Goal: Ask a question

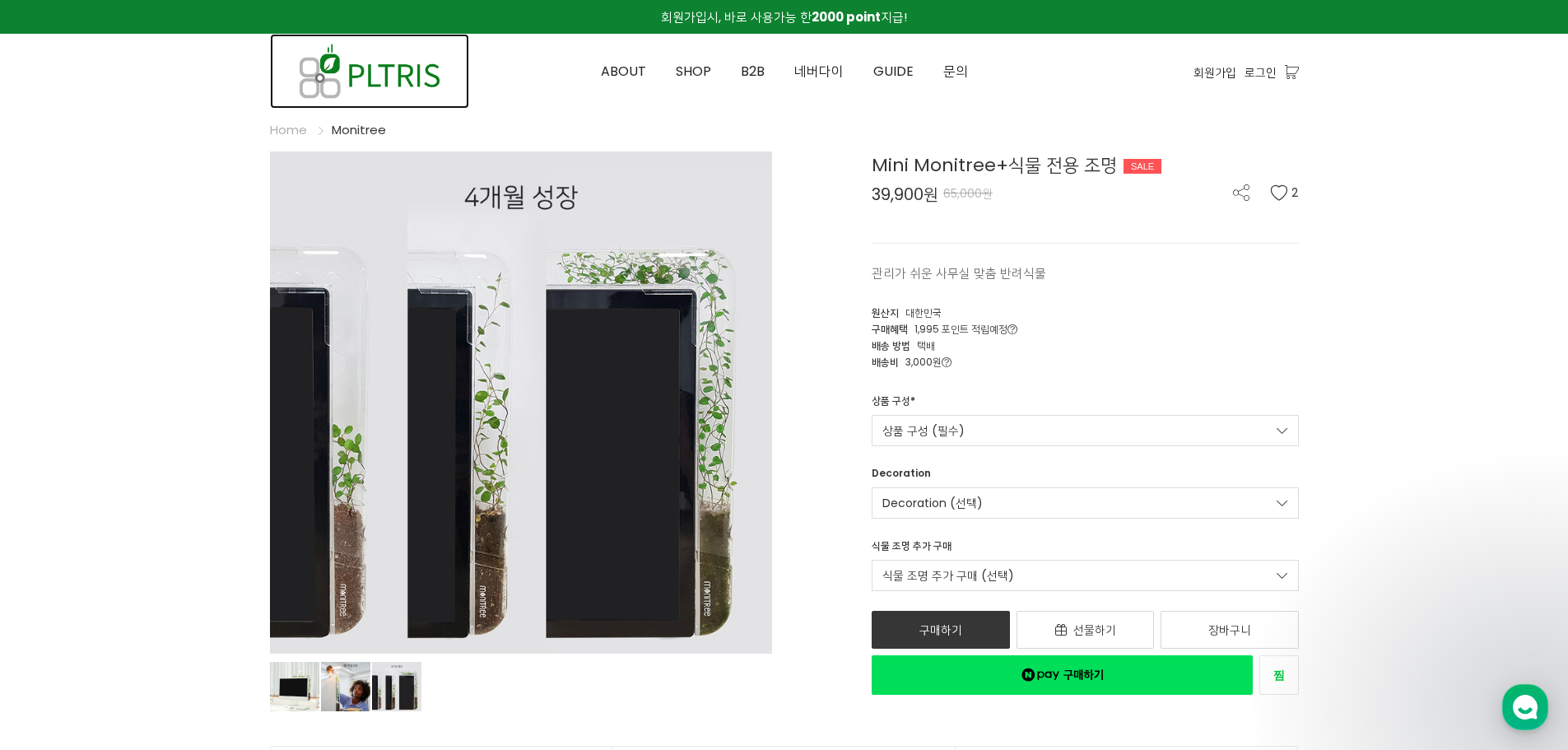
click at [383, 80] on img at bounding box center [369, 71] width 199 height 75
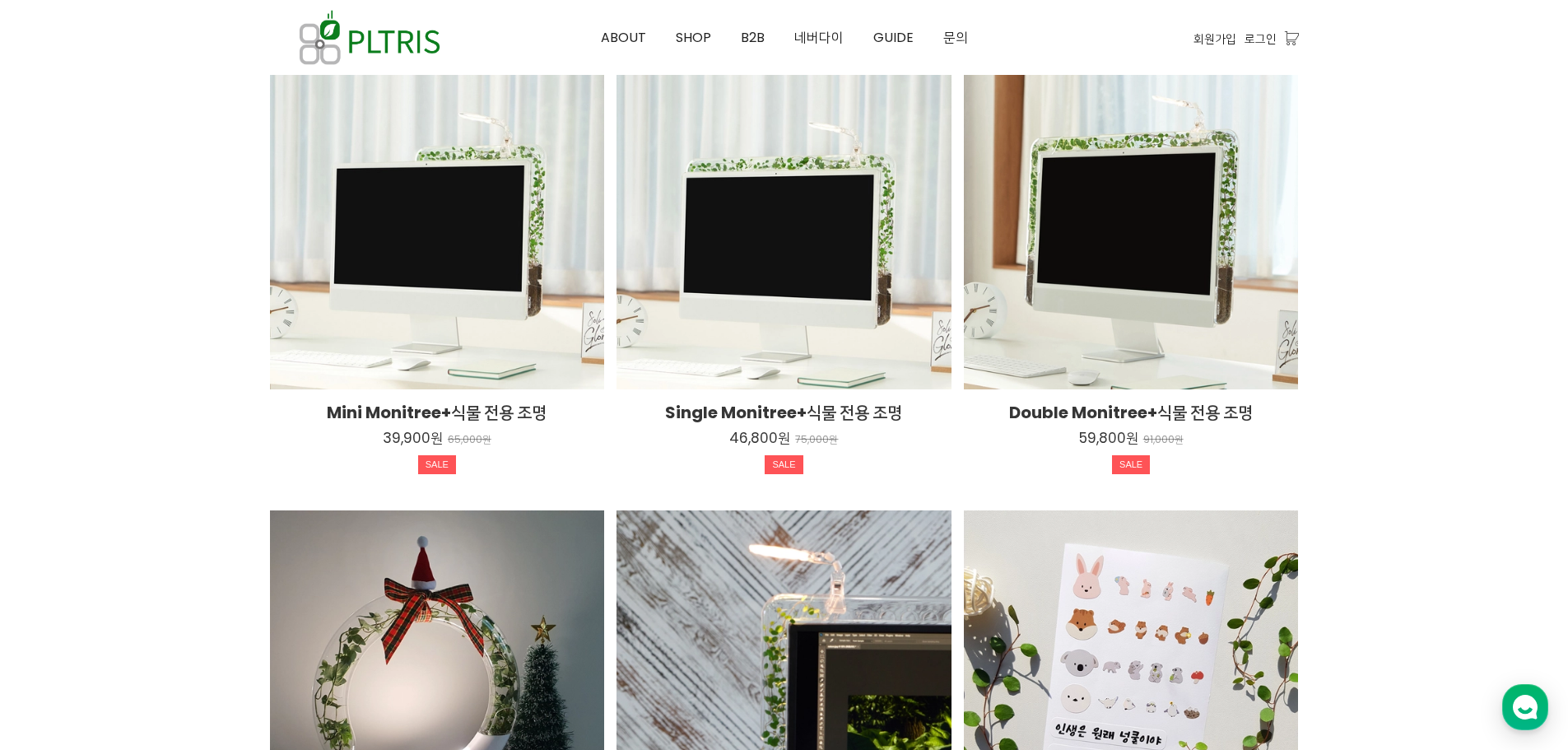
scroll to position [2653, 0]
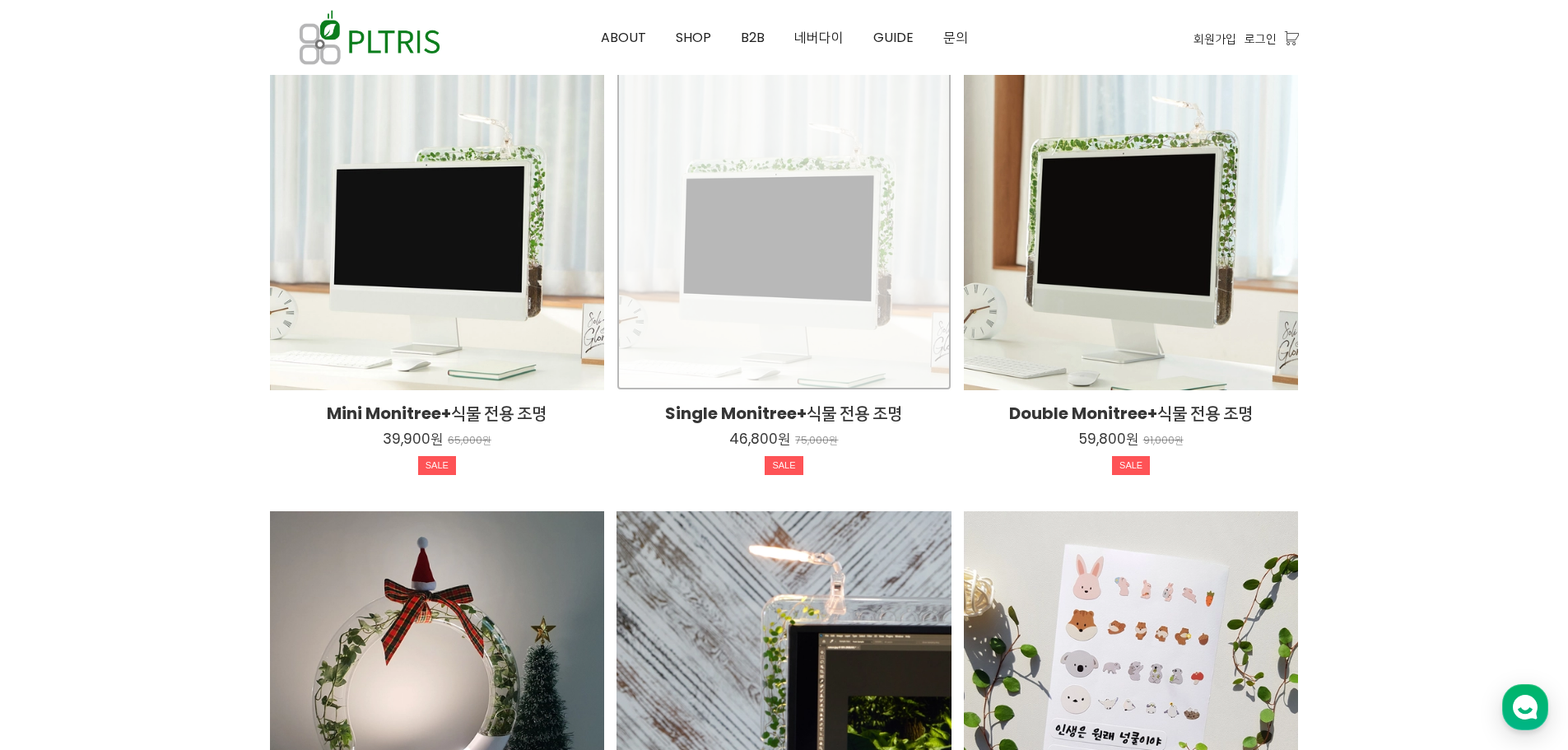
click at [898, 298] on div "Single Monitree+식물 전용 조명 46,800원 75,000원 SALE TIME SALE" at bounding box center [784, 223] width 335 height 335
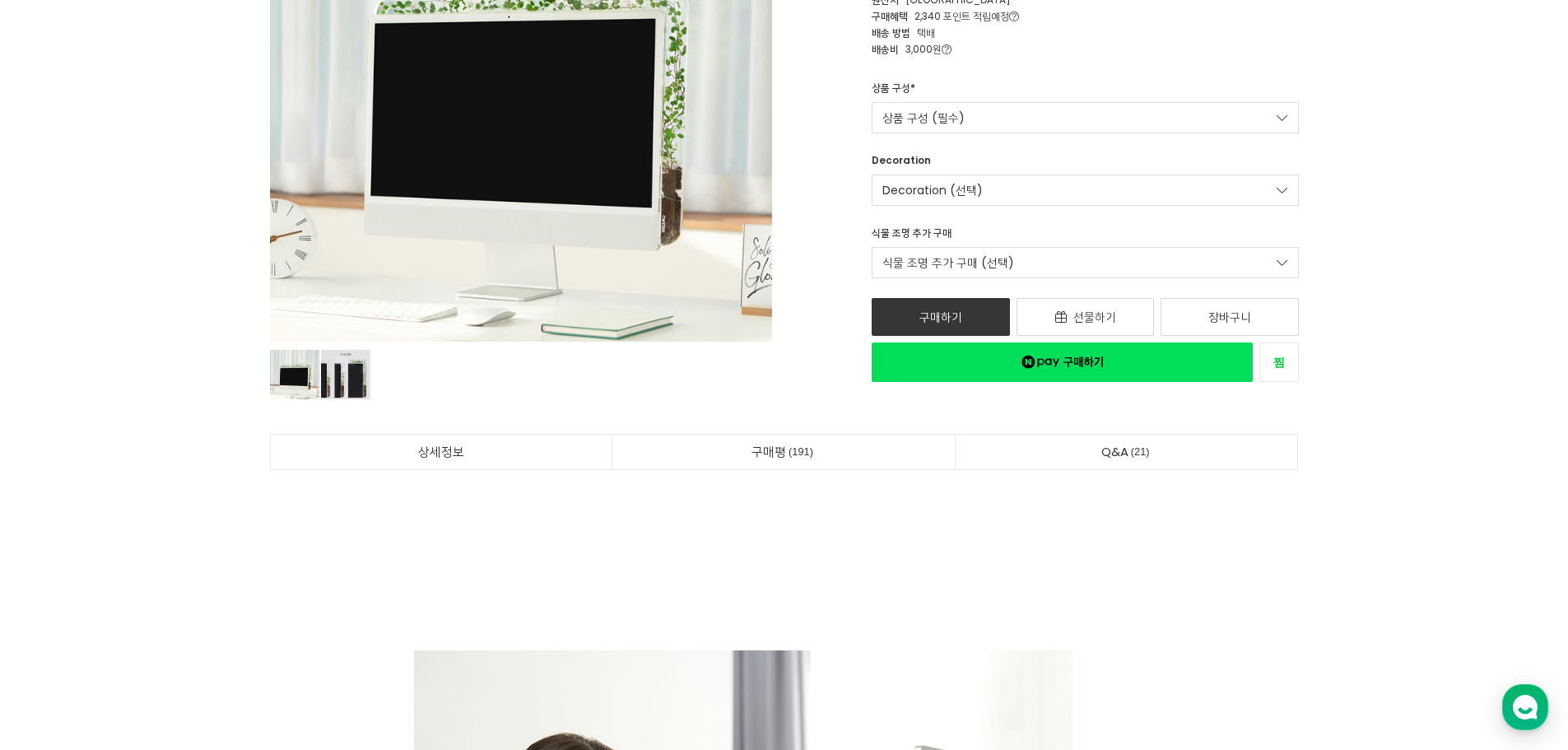
scroll to position [329, 0]
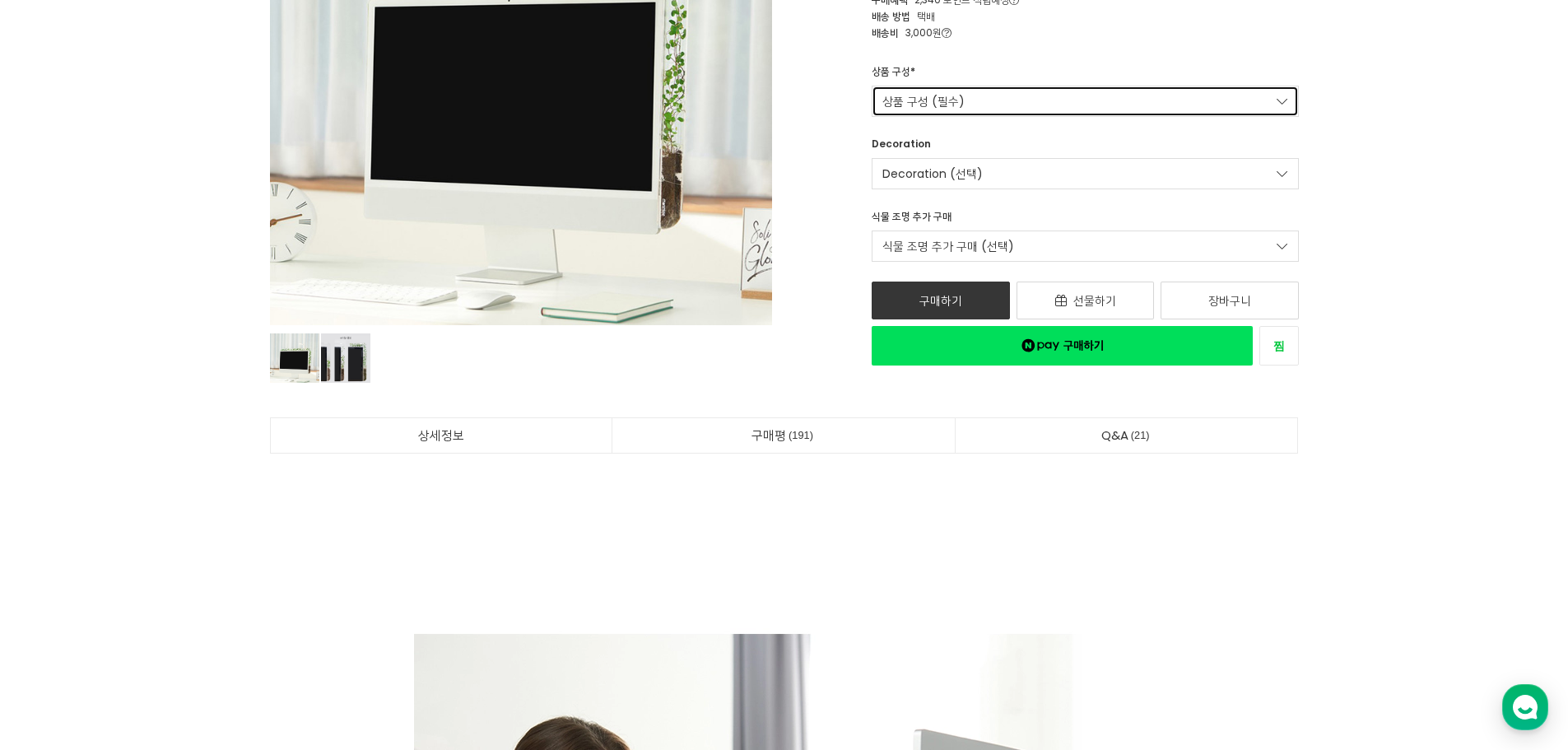
click at [972, 106] on link "상품 구성 (필수)" at bounding box center [1086, 101] width 427 height 31
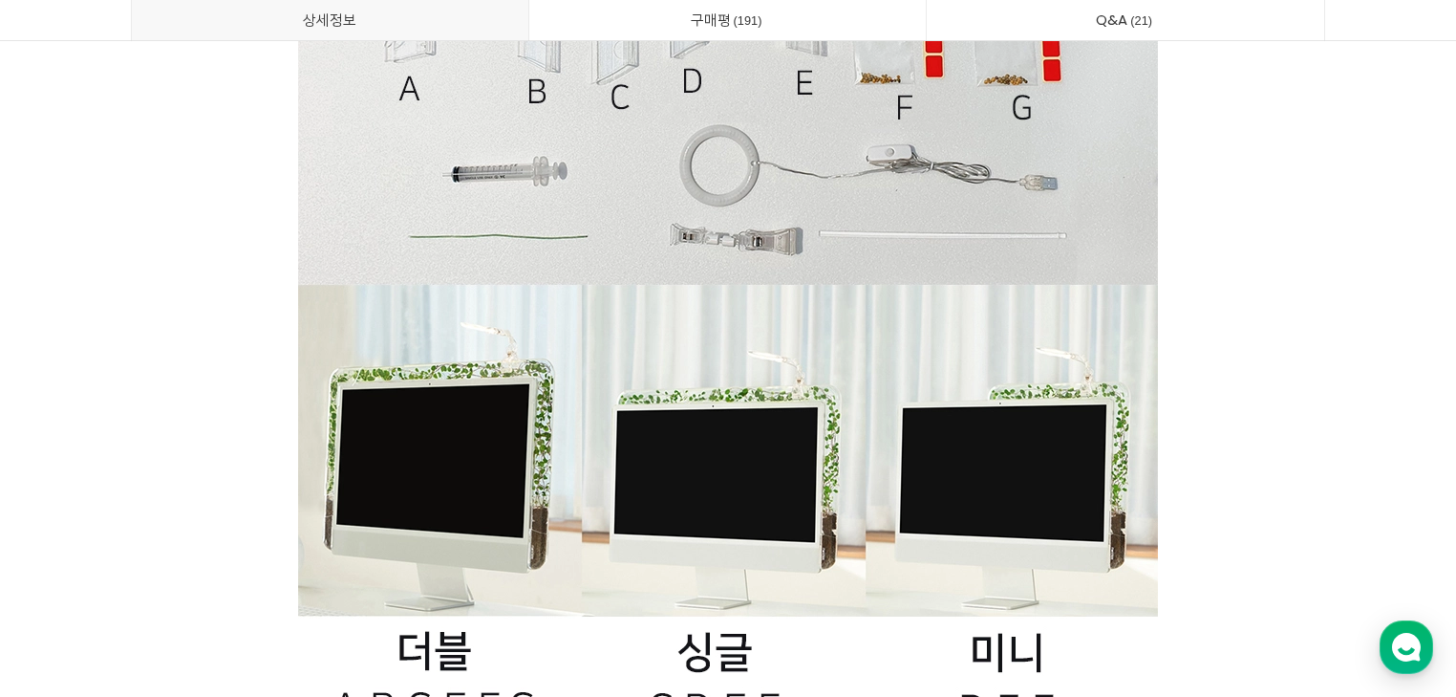
scroll to position [40697, 0]
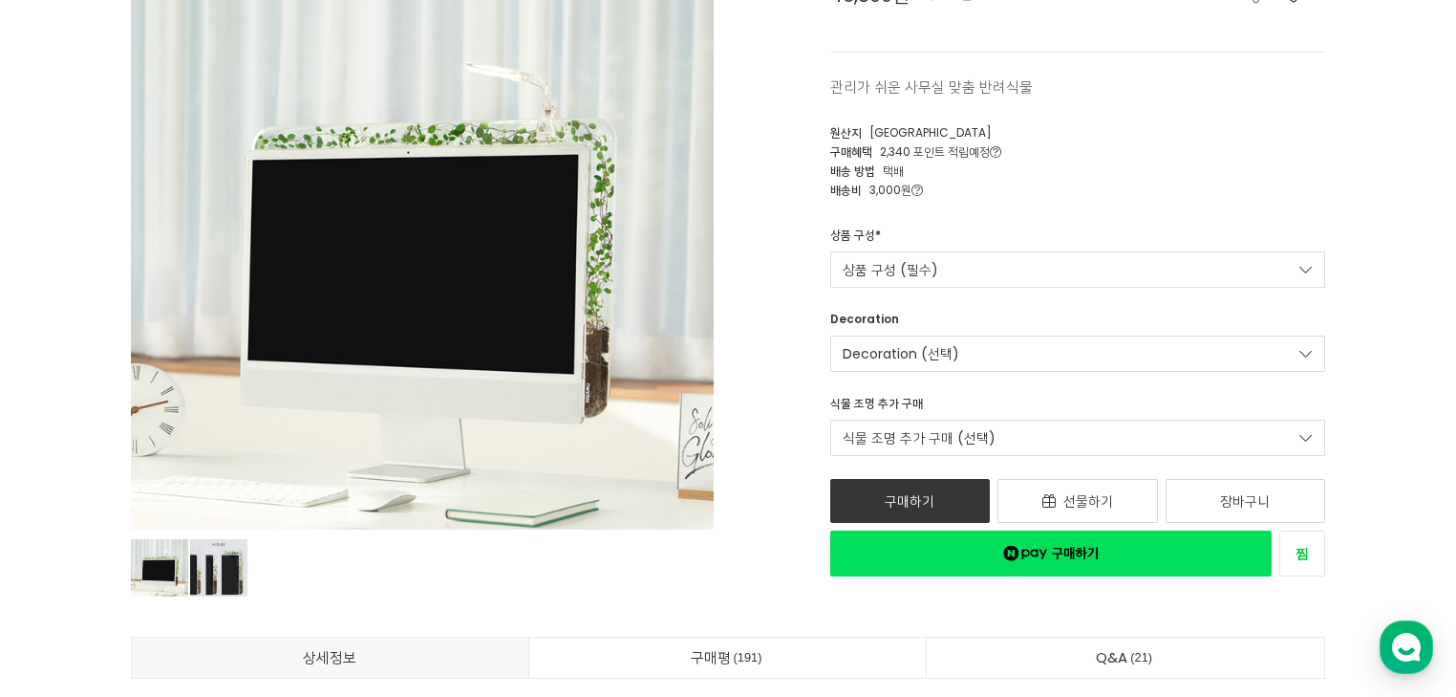
scroll to position [229, 0]
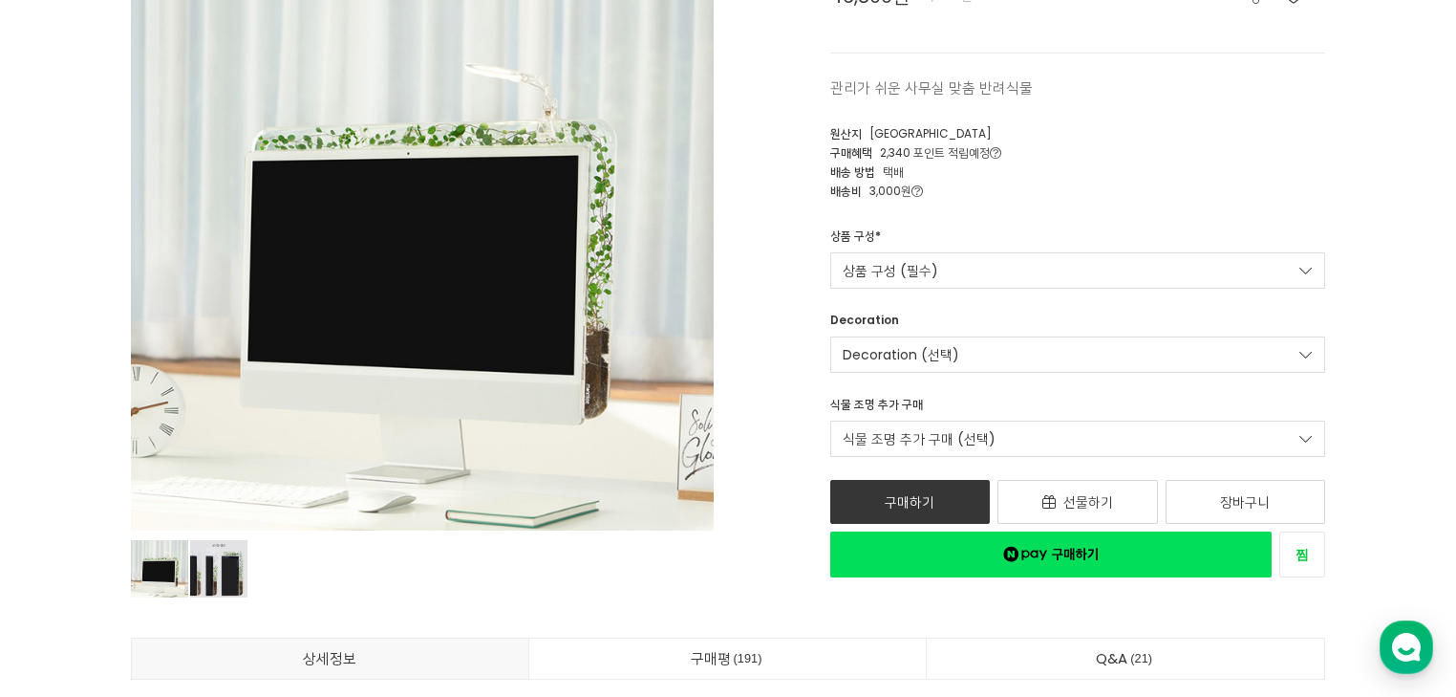
click at [1160, 162] on div "배송 방법 택배" at bounding box center [1078, 170] width 496 height 19
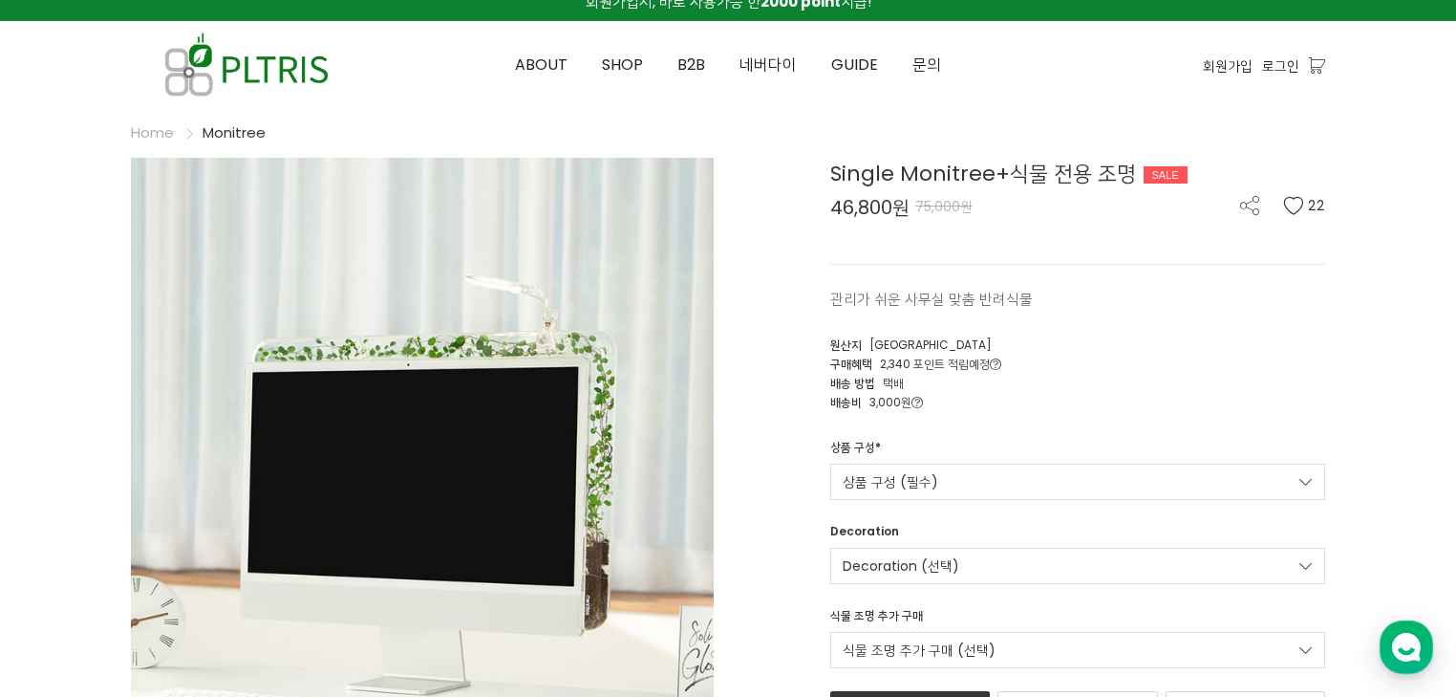
scroll to position [0, 0]
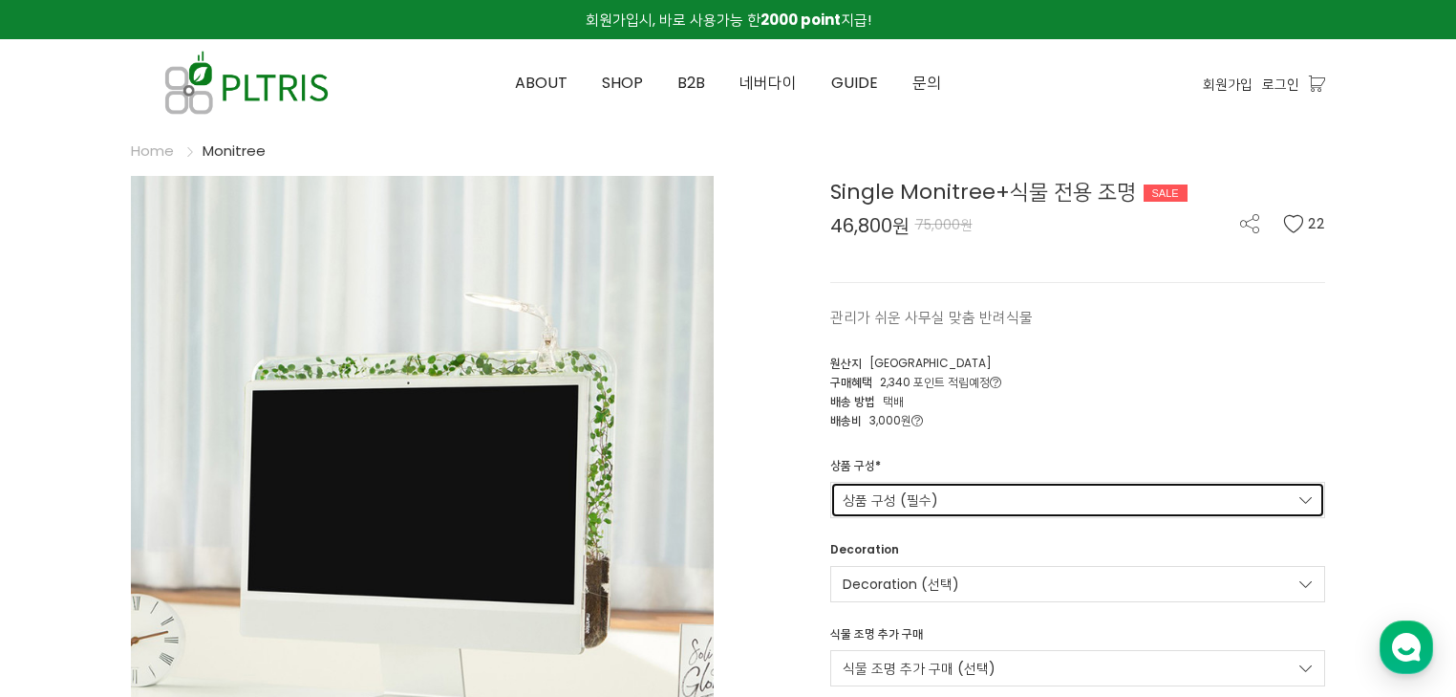
click at [987, 507] on link "상품 구성 (필수)" at bounding box center [1078, 500] width 496 height 36
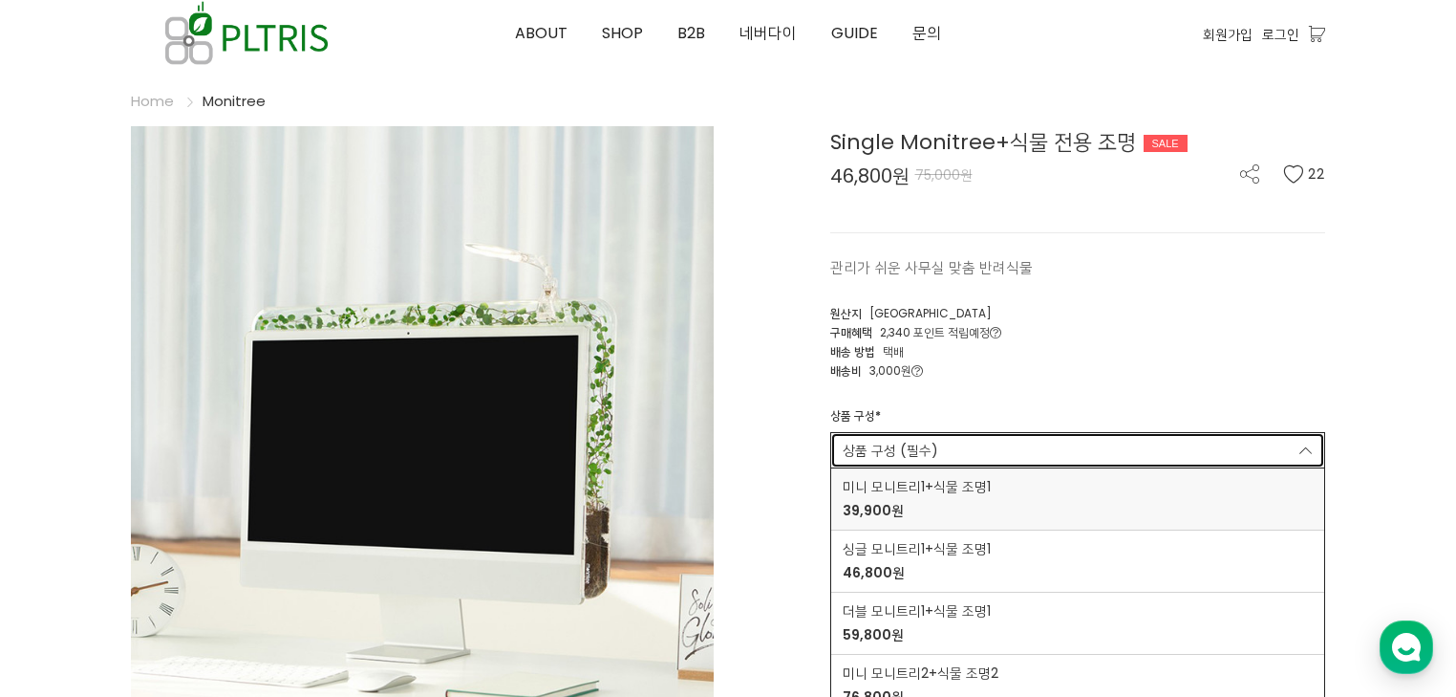
scroll to position [76, 0]
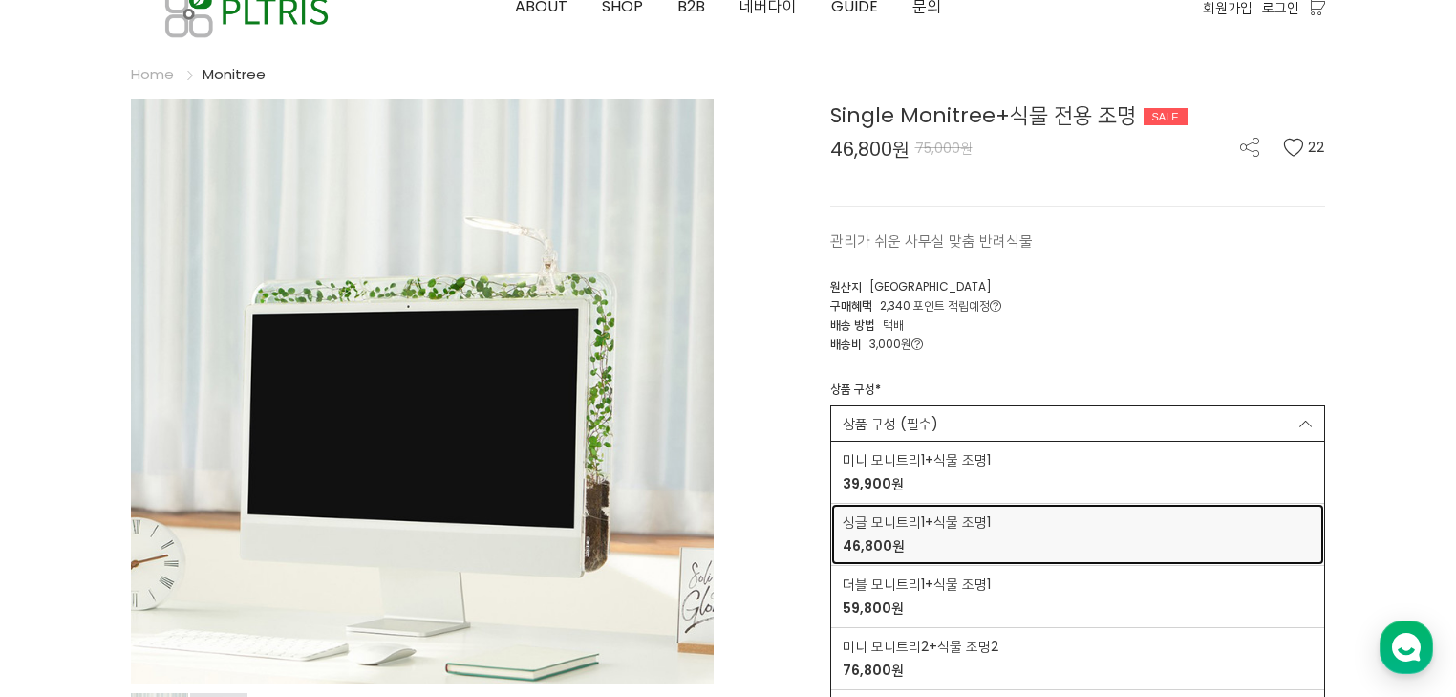
click at [986, 531] on div "싱글 모니트리1+식물 조명1 46,800원" at bounding box center [917, 534] width 148 height 44
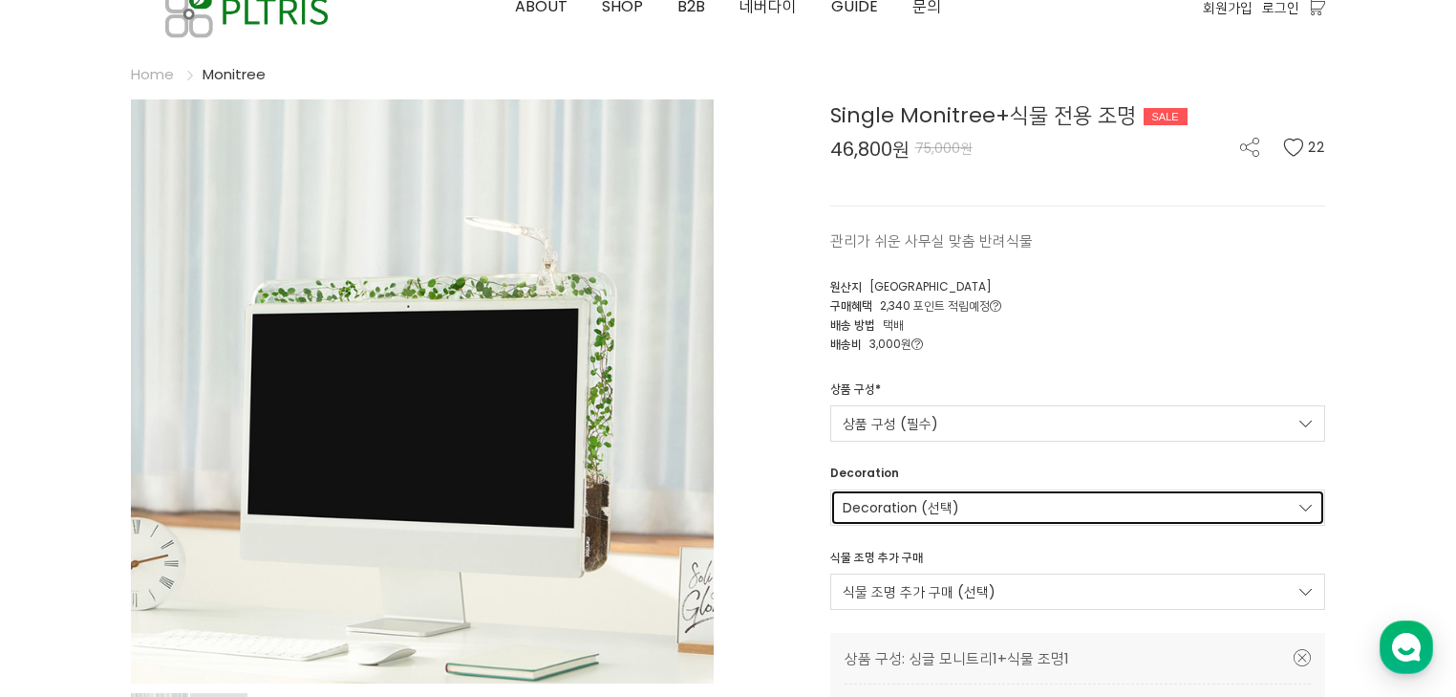
click at [994, 507] on link "Decoration (선택)" at bounding box center [1078, 507] width 496 height 36
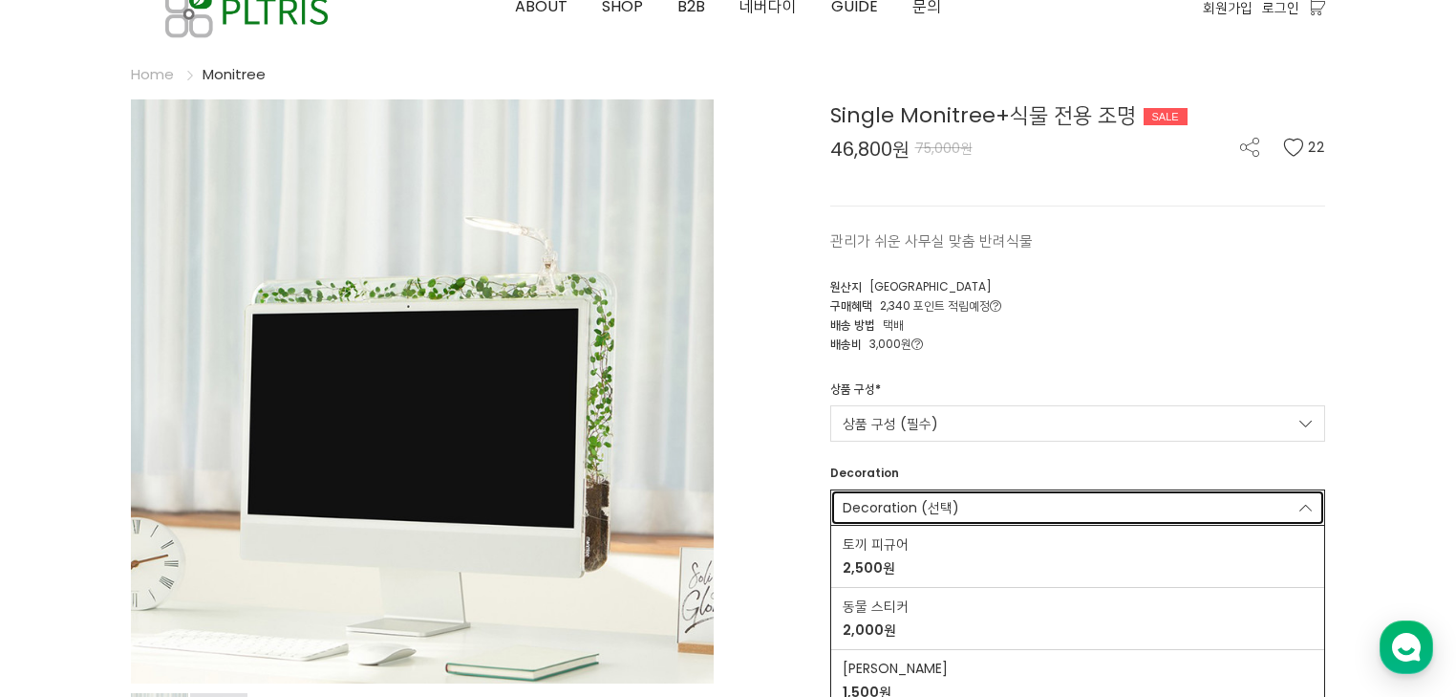
scroll to position [153, 0]
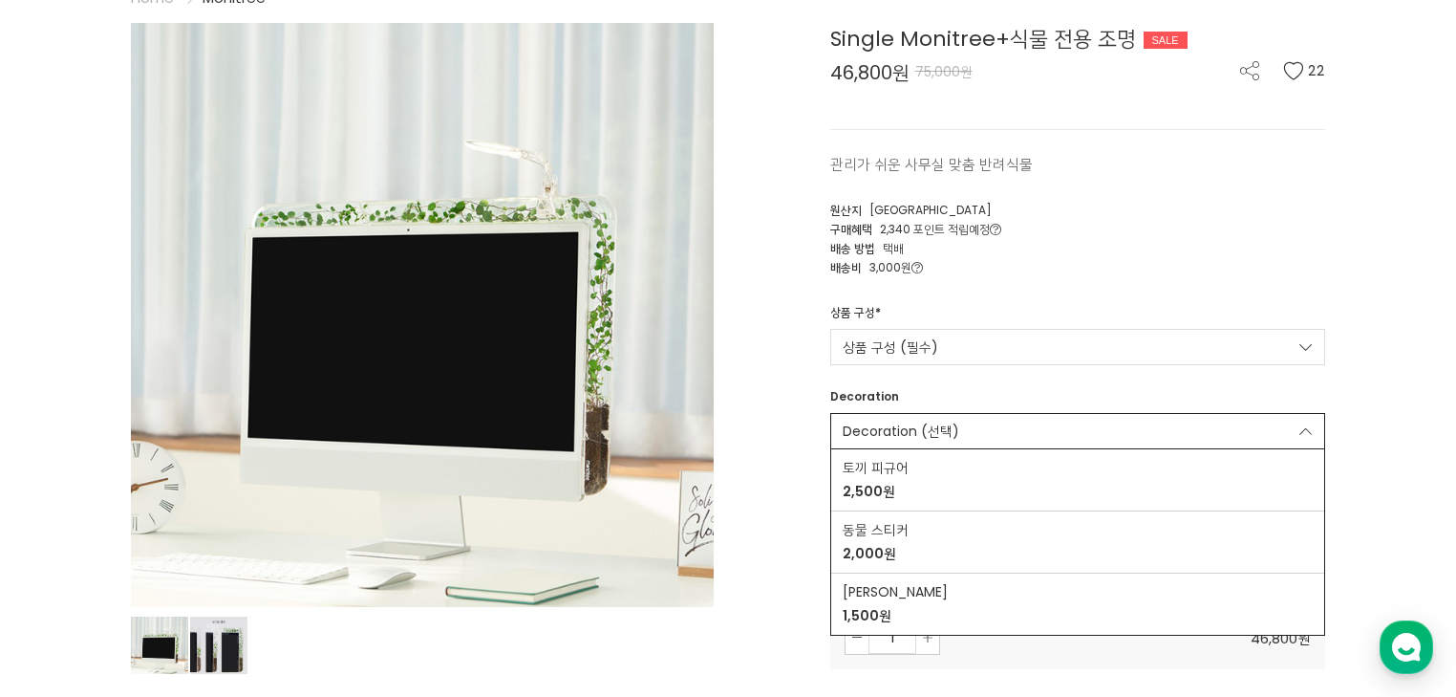
click at [792, 489] on div "Single Monitree+식물 전용 조명 SALE 46,800원 75,000원 22 관리가 쉬운 사무실 맞춤 반려식물 22 원산지" at bounding box center [1033, 439] width 583 height 833
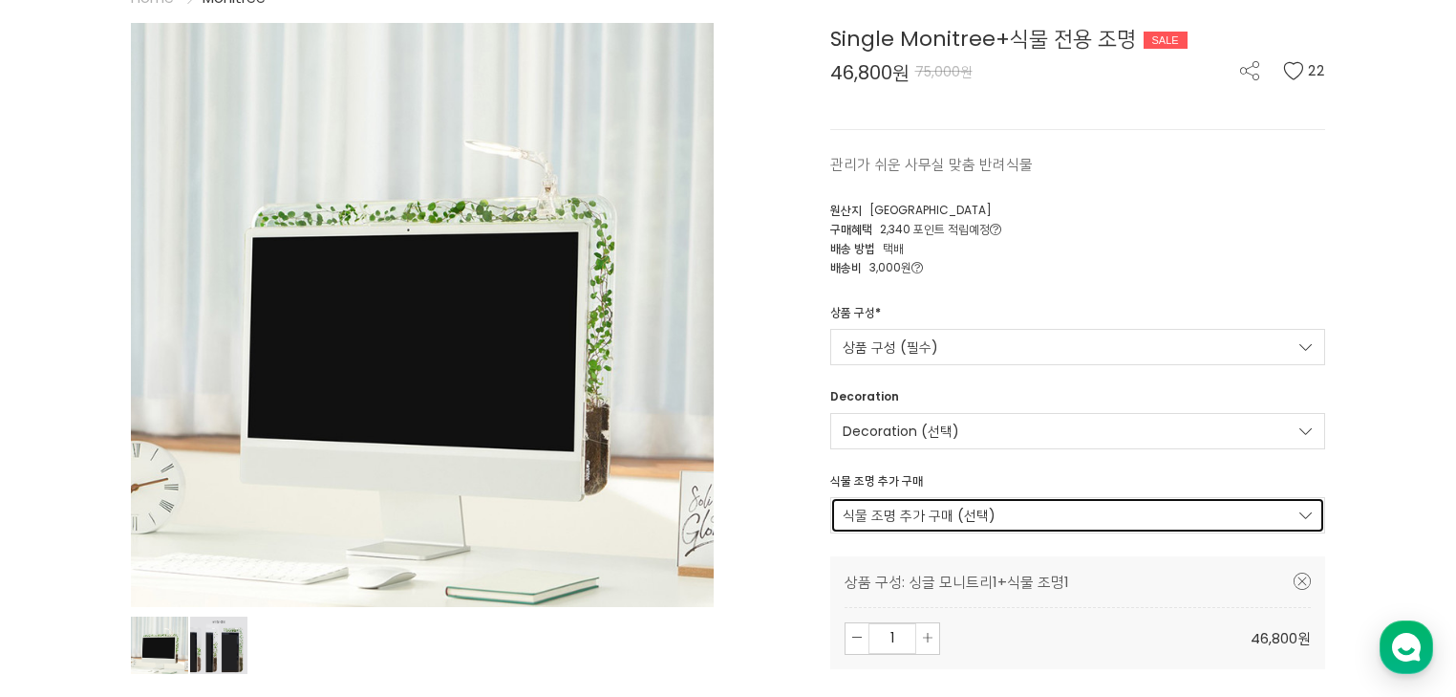
click at [921, 524] on link "식물 조명 추가 구매 (선택)" at bounding box center [1078, 515] width 496 height 36
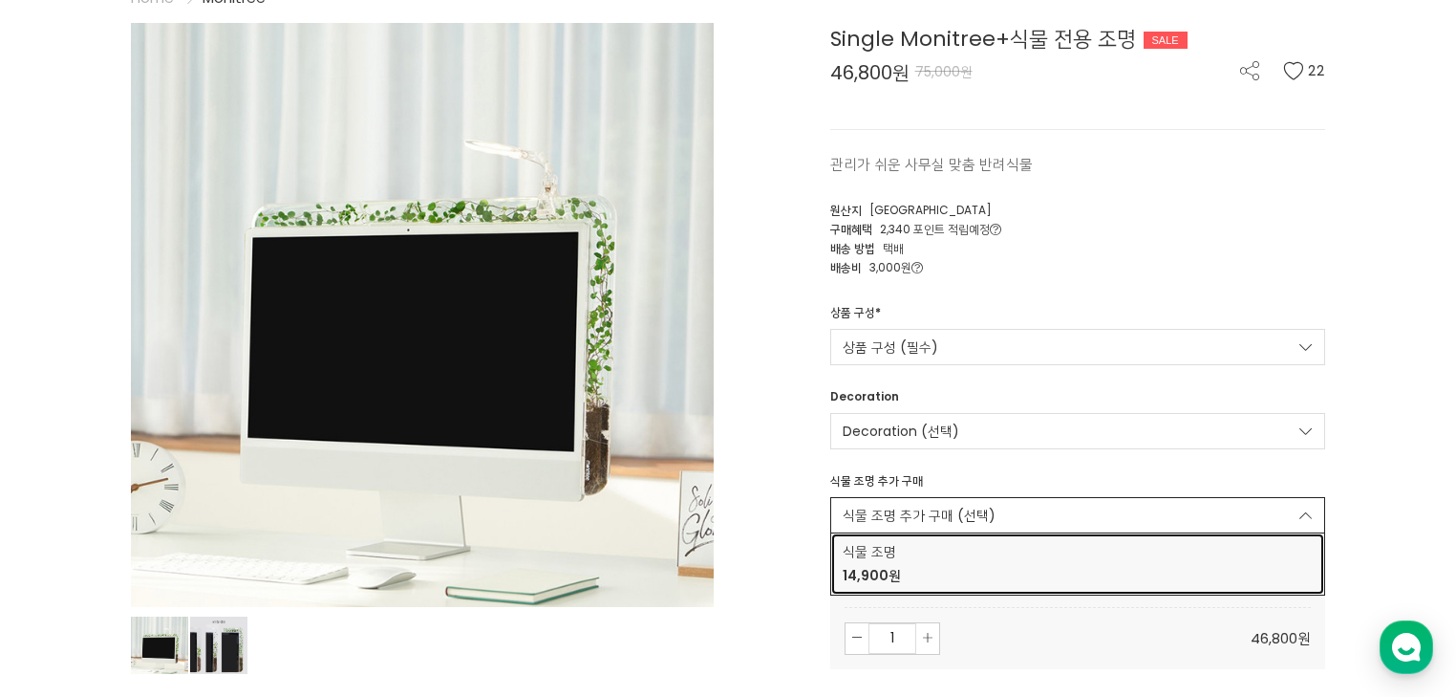
click at [911, 569] on span "14,900원" at bounding box center [1078, 576] width 471 height 20
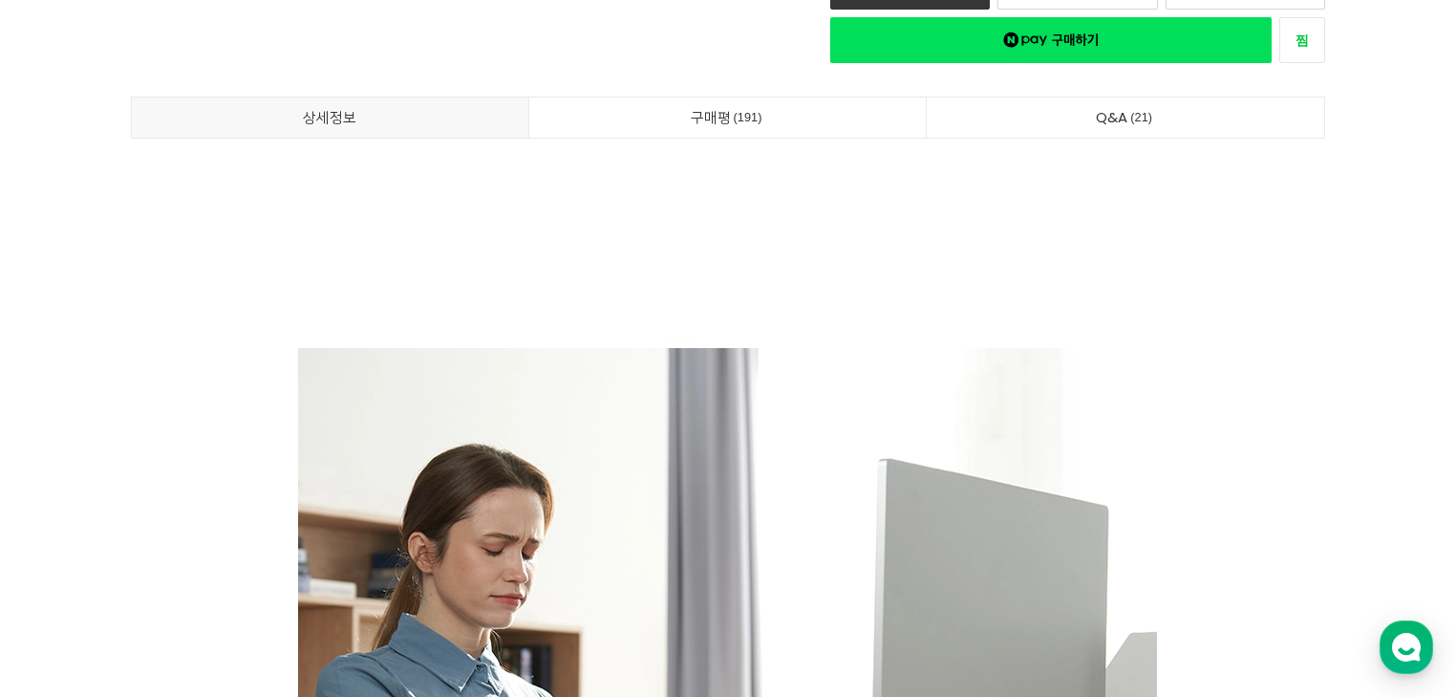
scroll to position [0, 0]
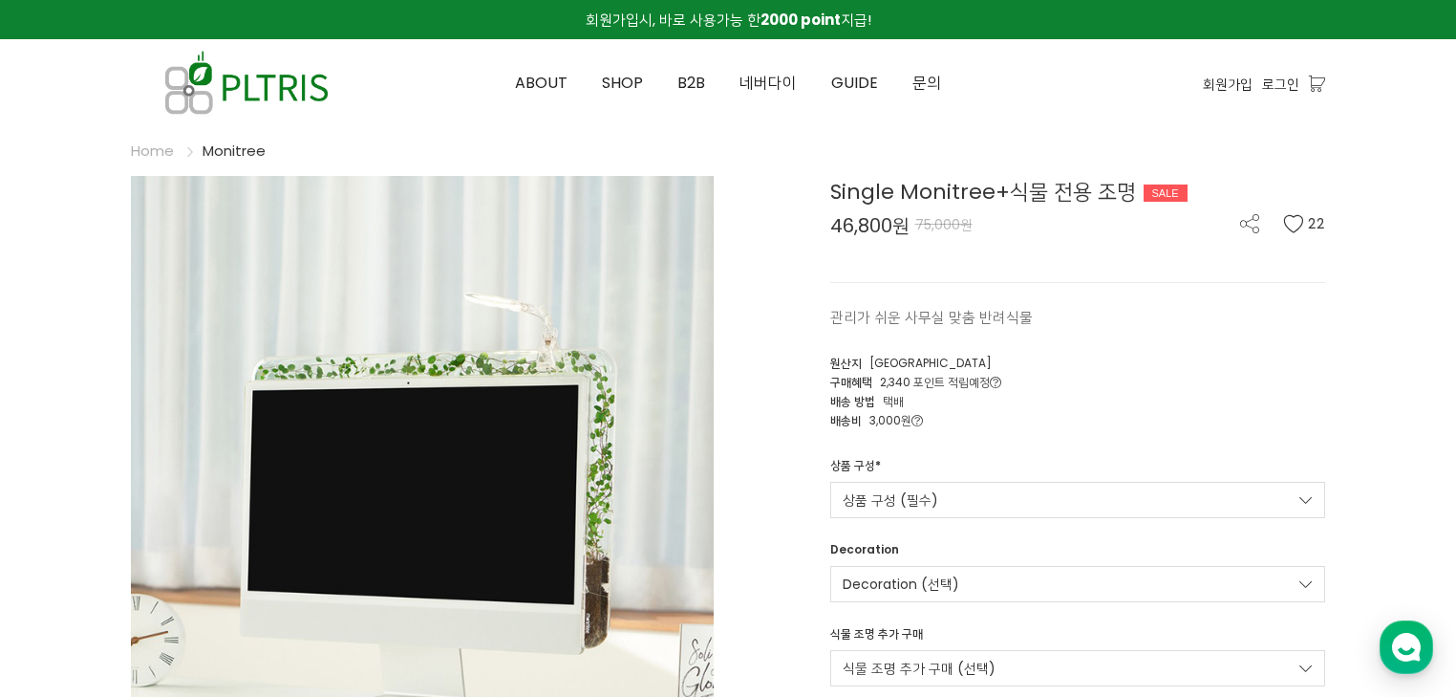
click at [1069, 344] on div "Single Monitree+식물 전용 조명 SALE 46,800원 75,000원 22 관리가 쉬운 사무실 맞춤 반려식물 22 원산지" at bounding box center [1033, 653] width 583 height 955
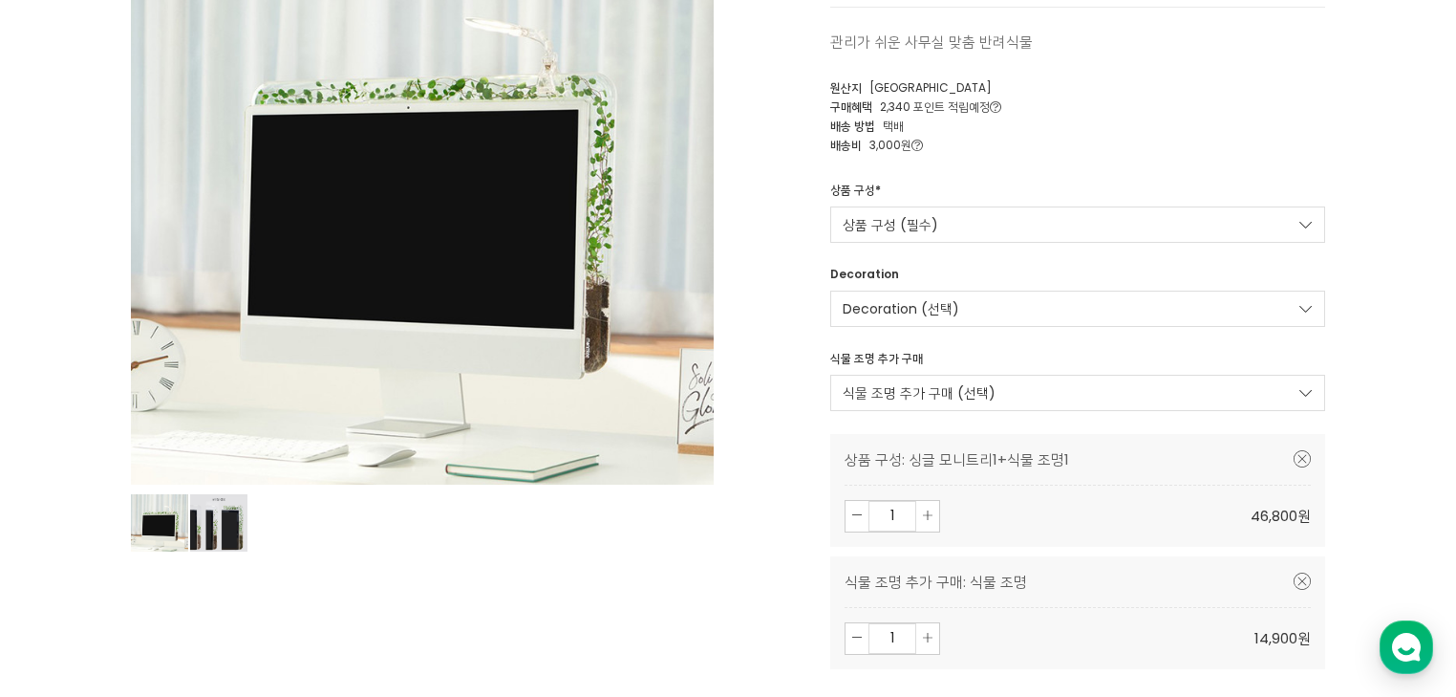
scroll to position [459, 0]
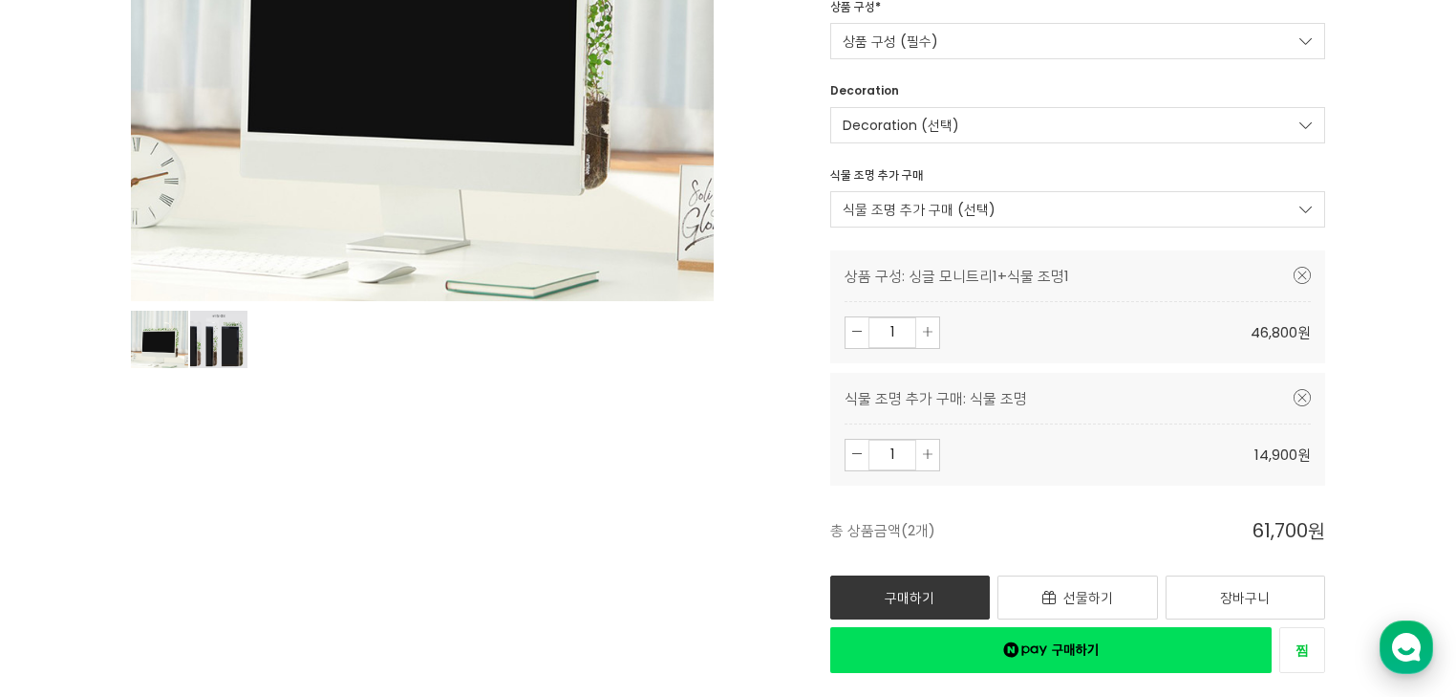
click at [1424, 649] on div "button" at bounding box center [1407, 647] width 54 height 54
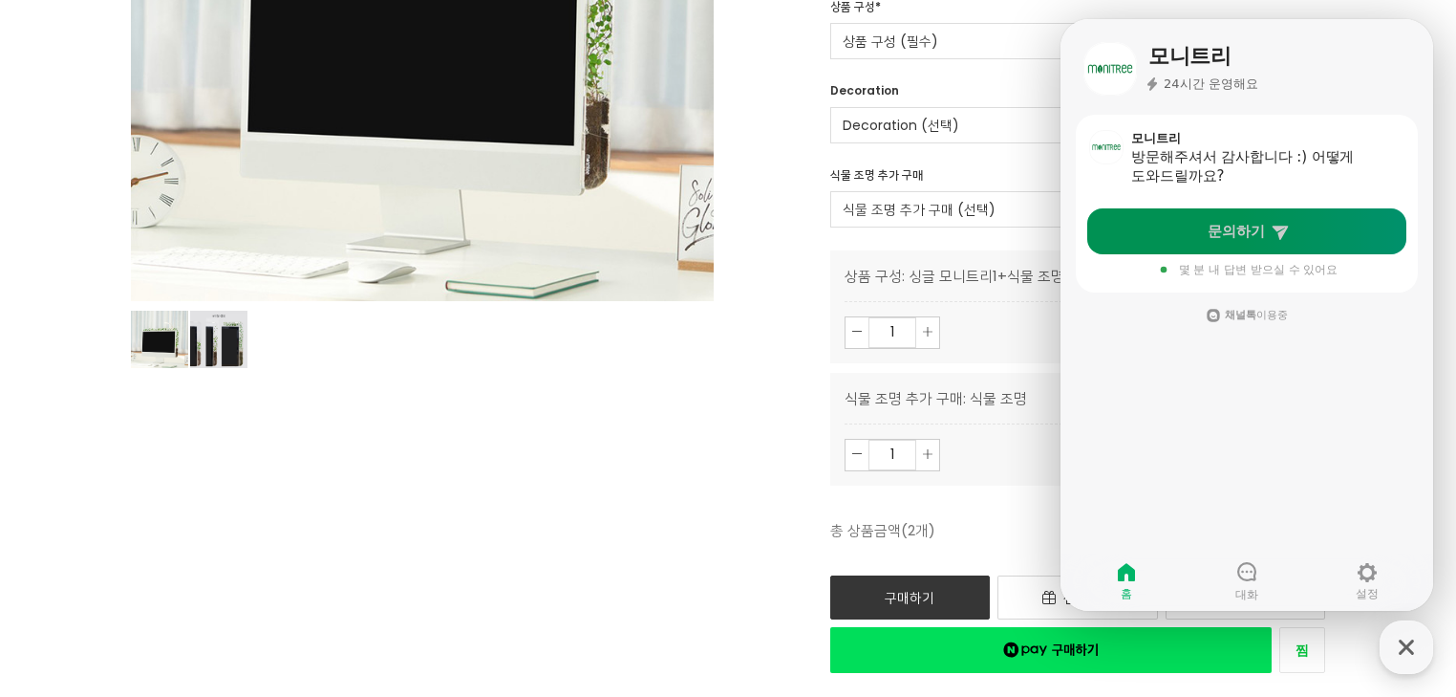
click at [1234, 246] on link "문의하기" at bounding box center [1246, 231] width 319 height 46
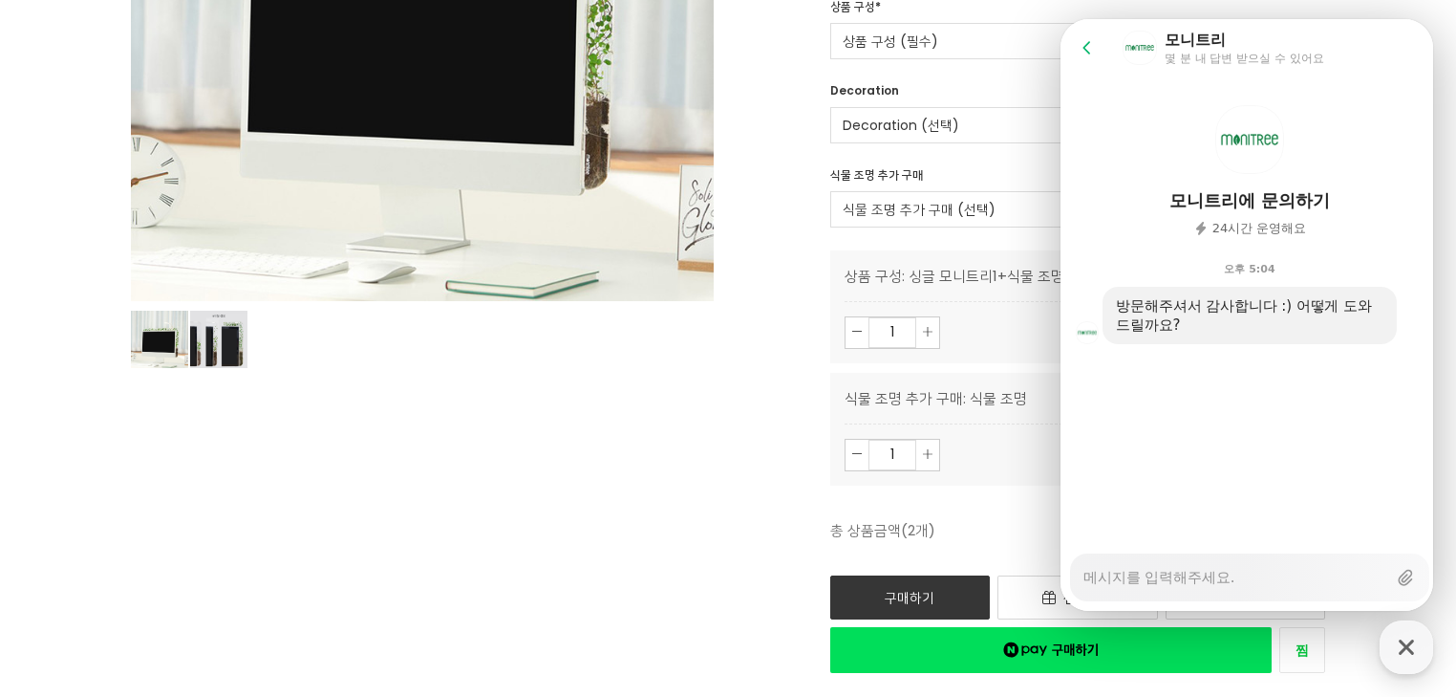
type textarea "x"
type textarea "ㅇ"
type textarea "x"
type textarea "아"
type textarea "x"
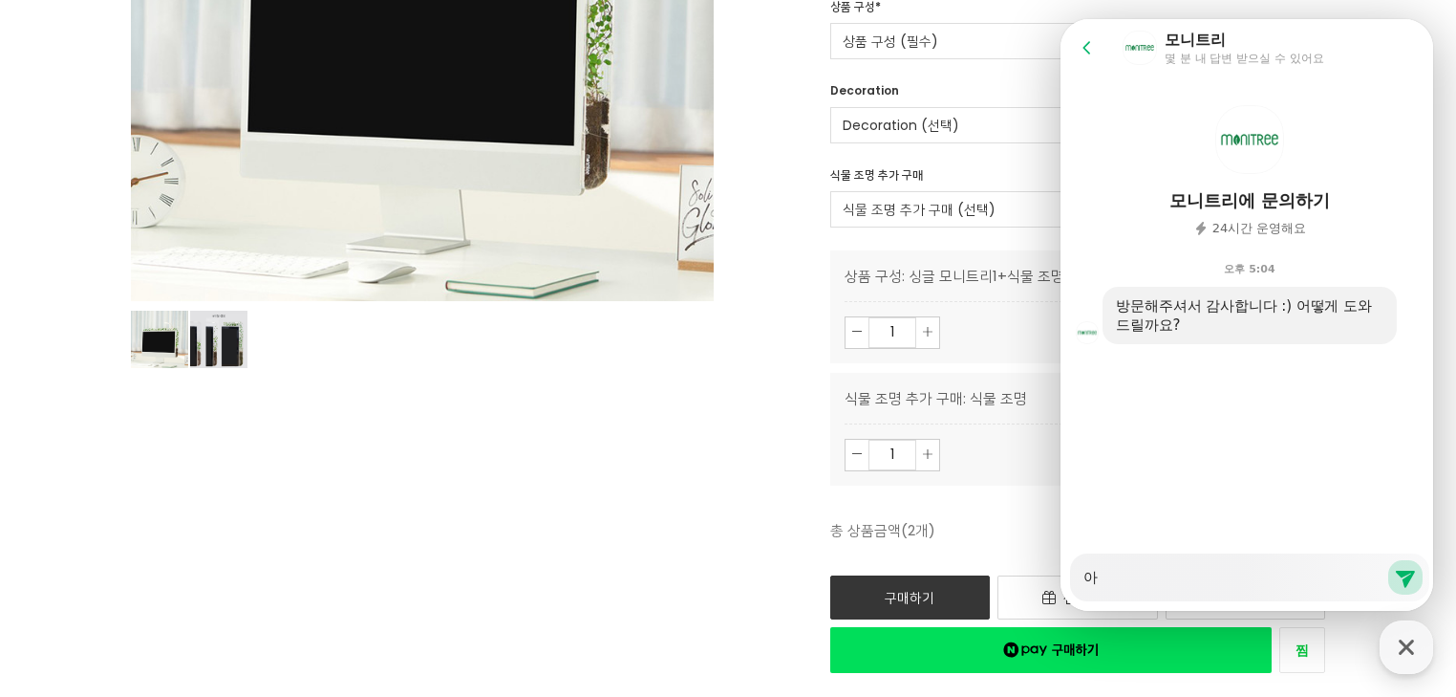
type textarea "안"
type textarea "x"
type textarea "안ㄴ"
type textarea "x"
type textarea "안녀"
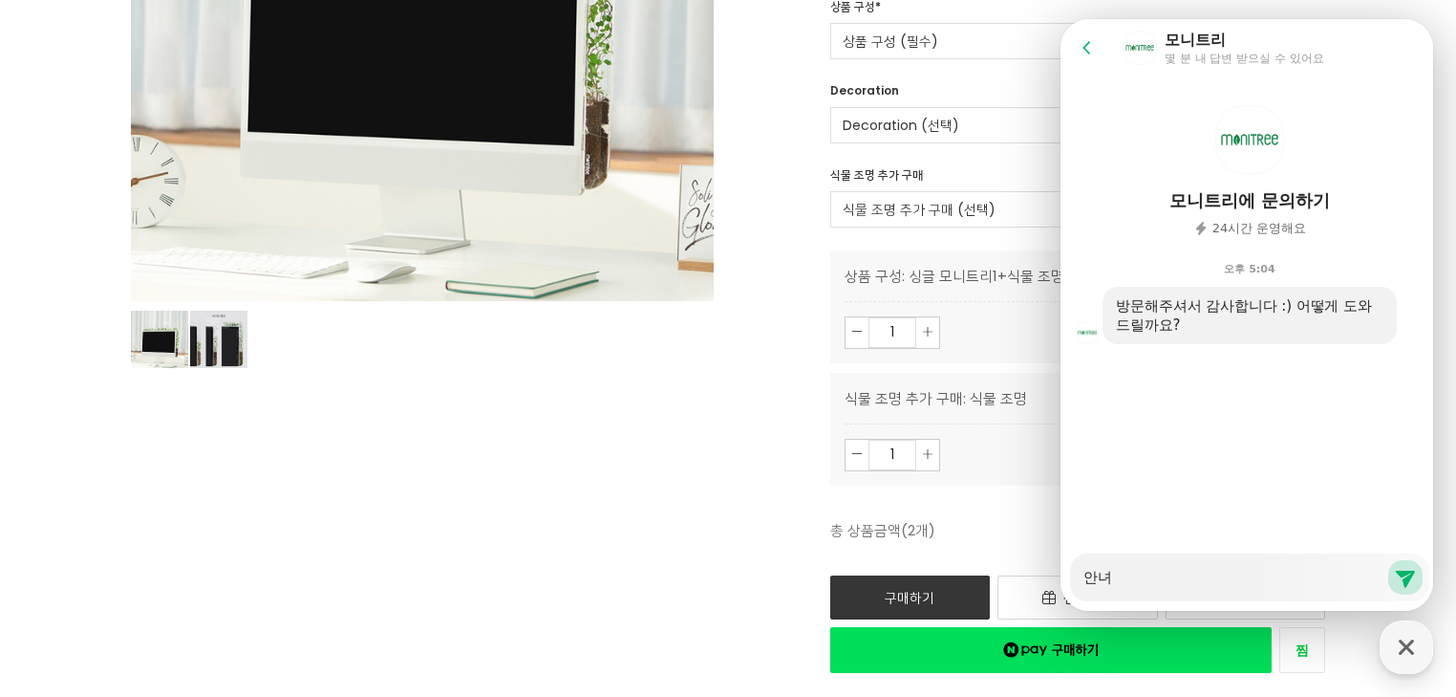
type textarea "x"
type textarea "안녕"
type textarea "x"
type textarea "안녕ㅎ"
type textarea "x"
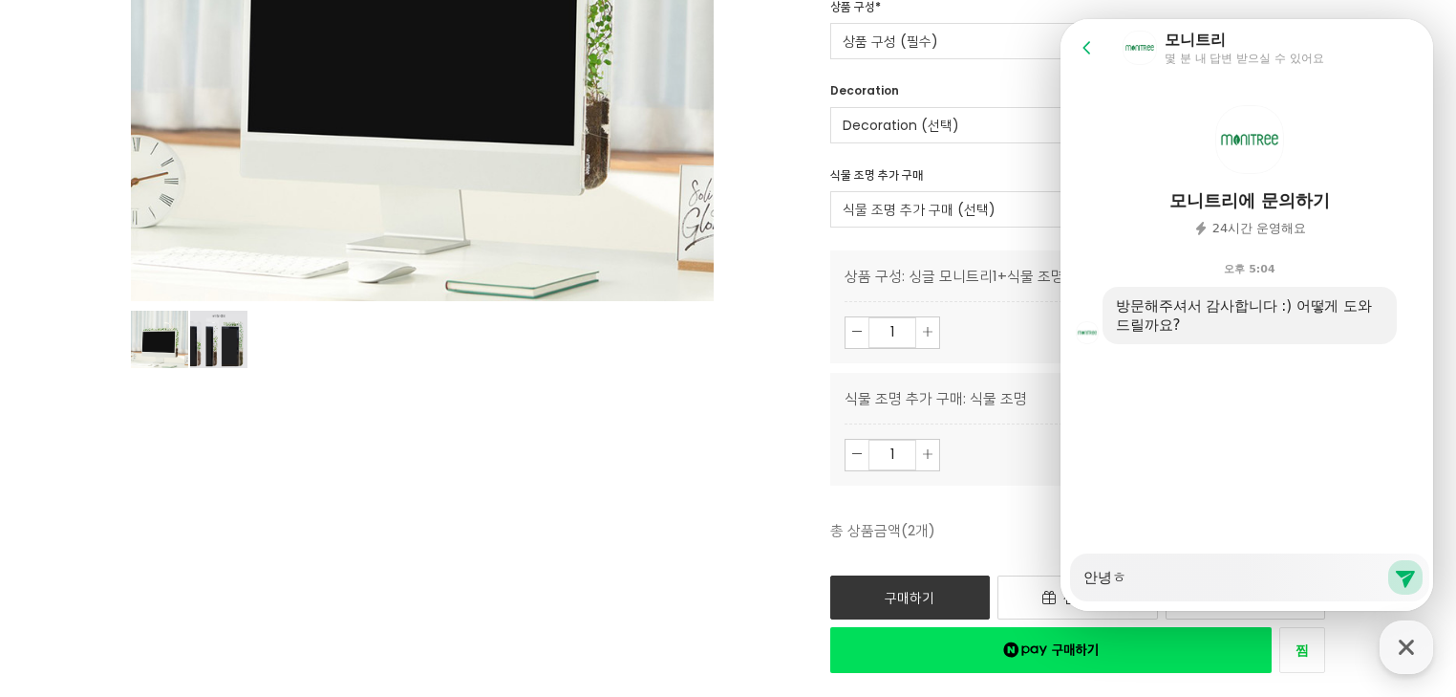
type textarea "안녕하"
type textarea "x"
type textarea "안녕핫"
type textarea "x"
type textarea "안녕하세"
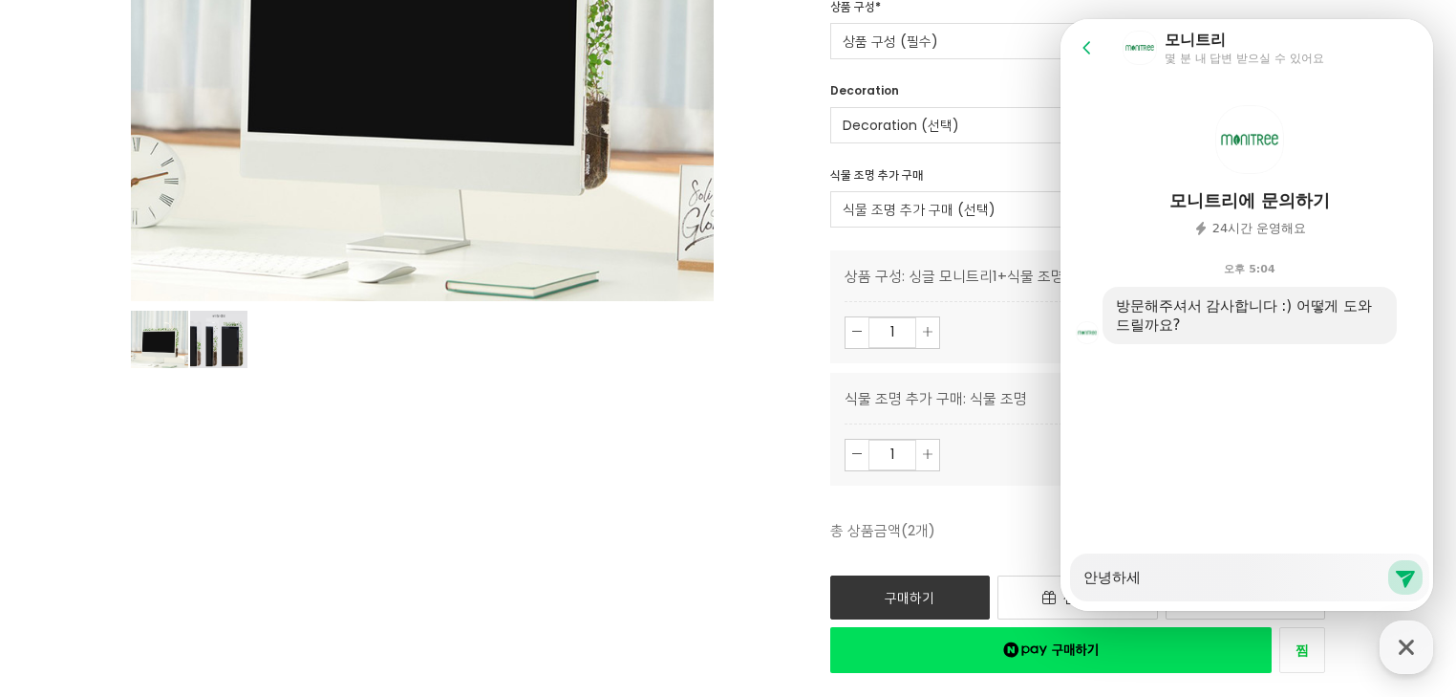
type textarea "x"
type textarea "안녕하셍"
type textarea "x"
type textarea "안녕하세요"
type textarea "x"
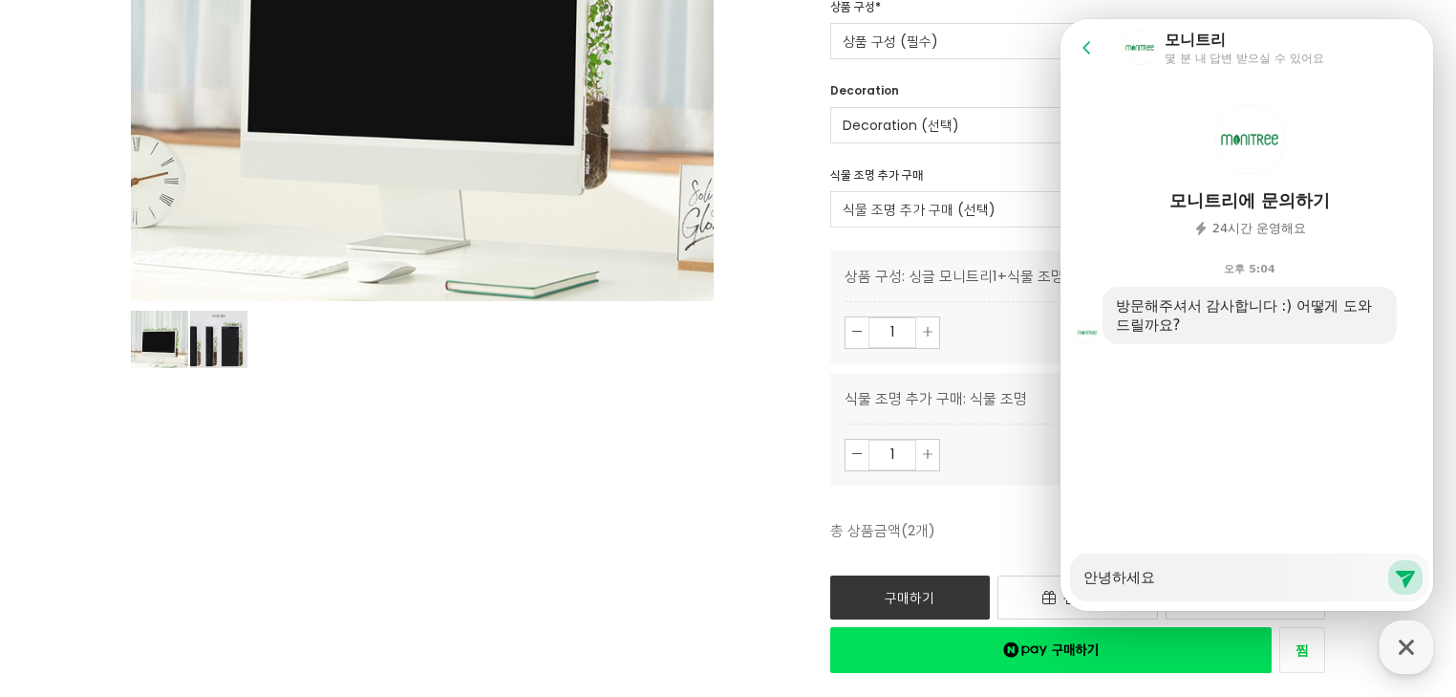
type textarea "안녕하세요,"
type textarea "x"
type textarea "안녕하세요, 호"
type textarea "x"
type textarea "안녕하세요, 혹"
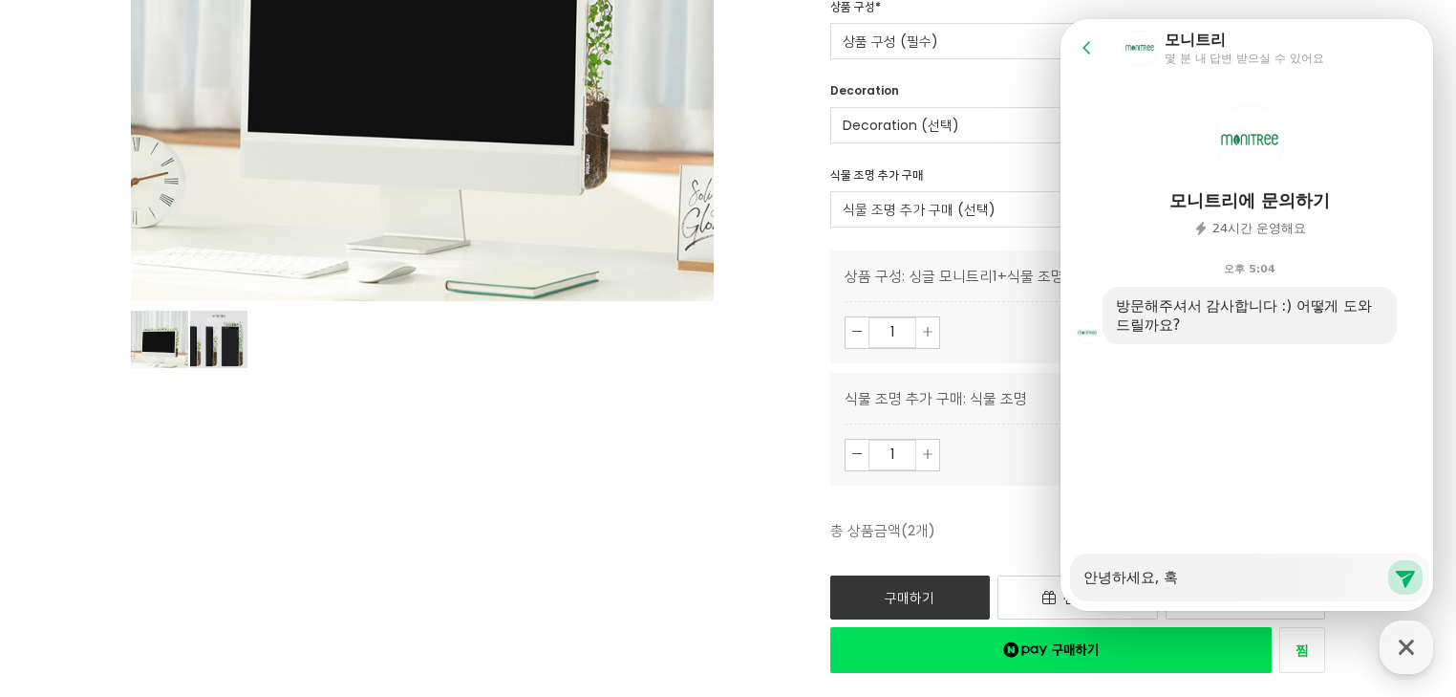
click at [1275, 469] on section "Message List 모니트리에 문의하기 24시간 운영해요 오후 5:04 A message sent by an agent 방문해주셔서 감사합…" at bounding box center [1250, 314] width 378 height 477
click at [1226, 571] on textarea "안녕하세요, 혹" at bounding box center [1234, 570] width 303 height 32
type textarea "x"
type textarea "안녕하세요,"
type textarea "x"
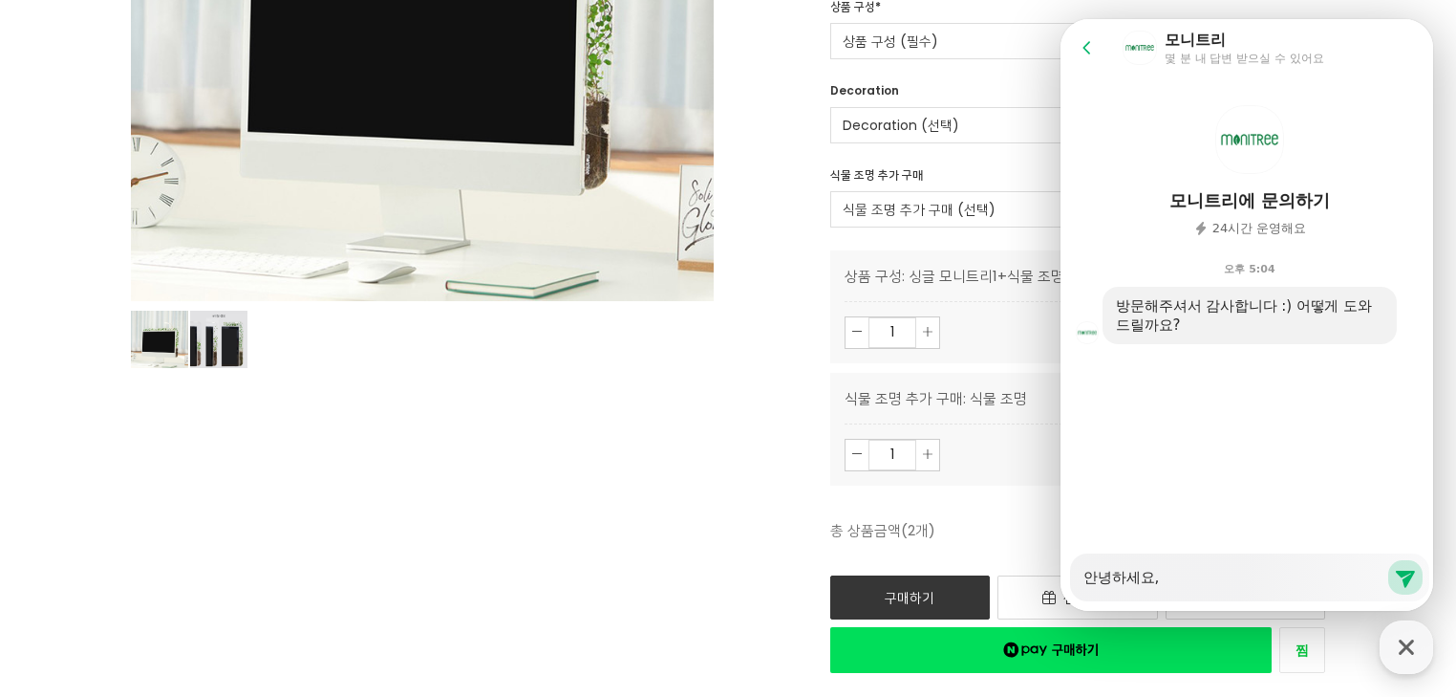
type textarea "안녕하세요,"
type textarea "x"
type textarea "안녕하세요"
type textarea "x"
type textarea "안녕하세"
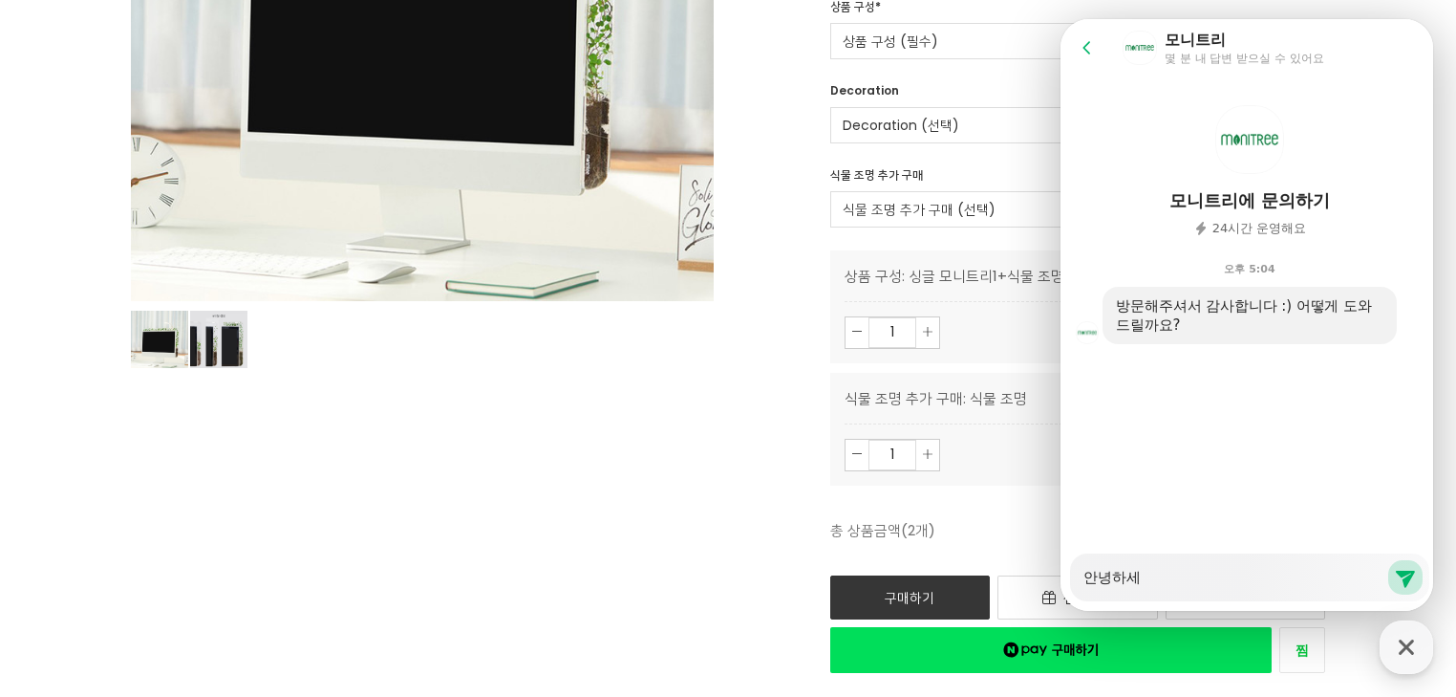
type textarea "x"
type textarea "안녕하"
type textarea "x"
type textarea "안녕"
type textarea "x"
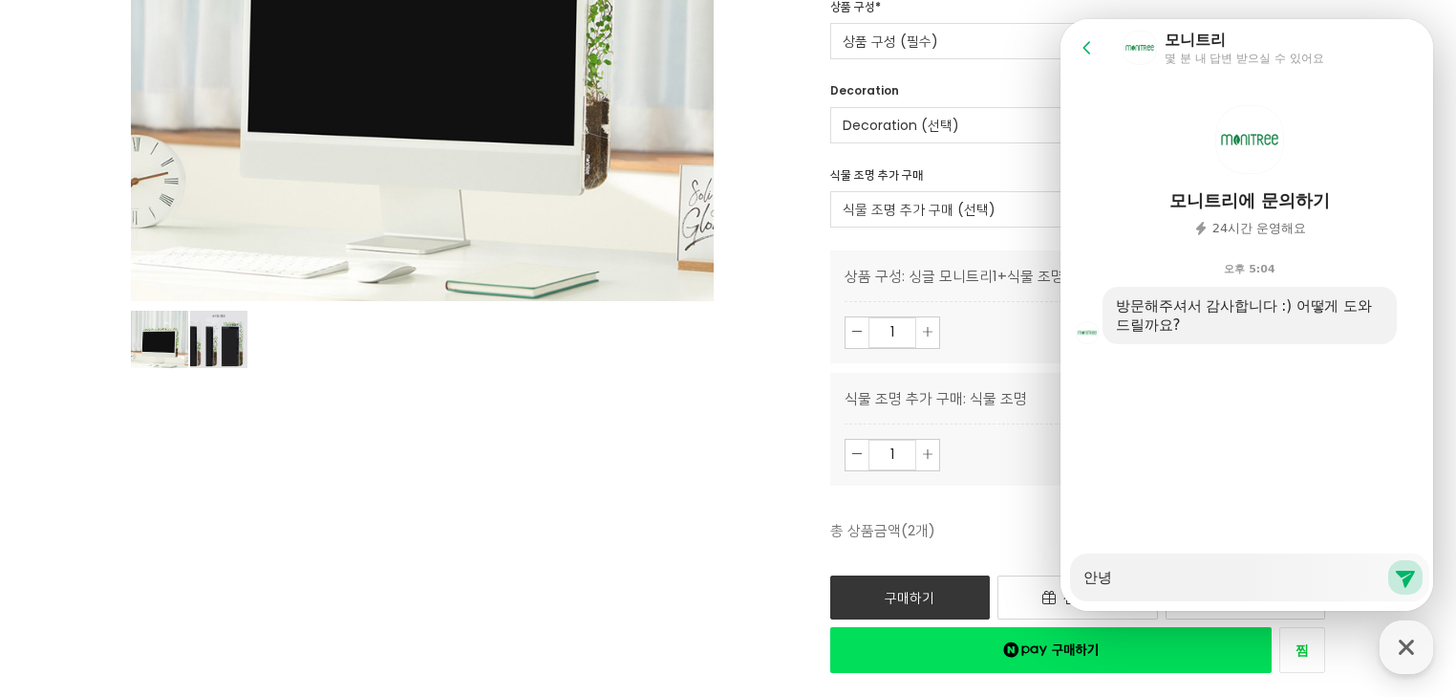
type textarea "안"
type textarea "x"
click at [743, 550] on div "Single Monitree+식물 전용 조명 SALE 46,800원 75,000원 22 관리가 쉬운 사무실 맞춤 반려식물 22 원산지" at bounding box center [1033, 194] width 583 height 955
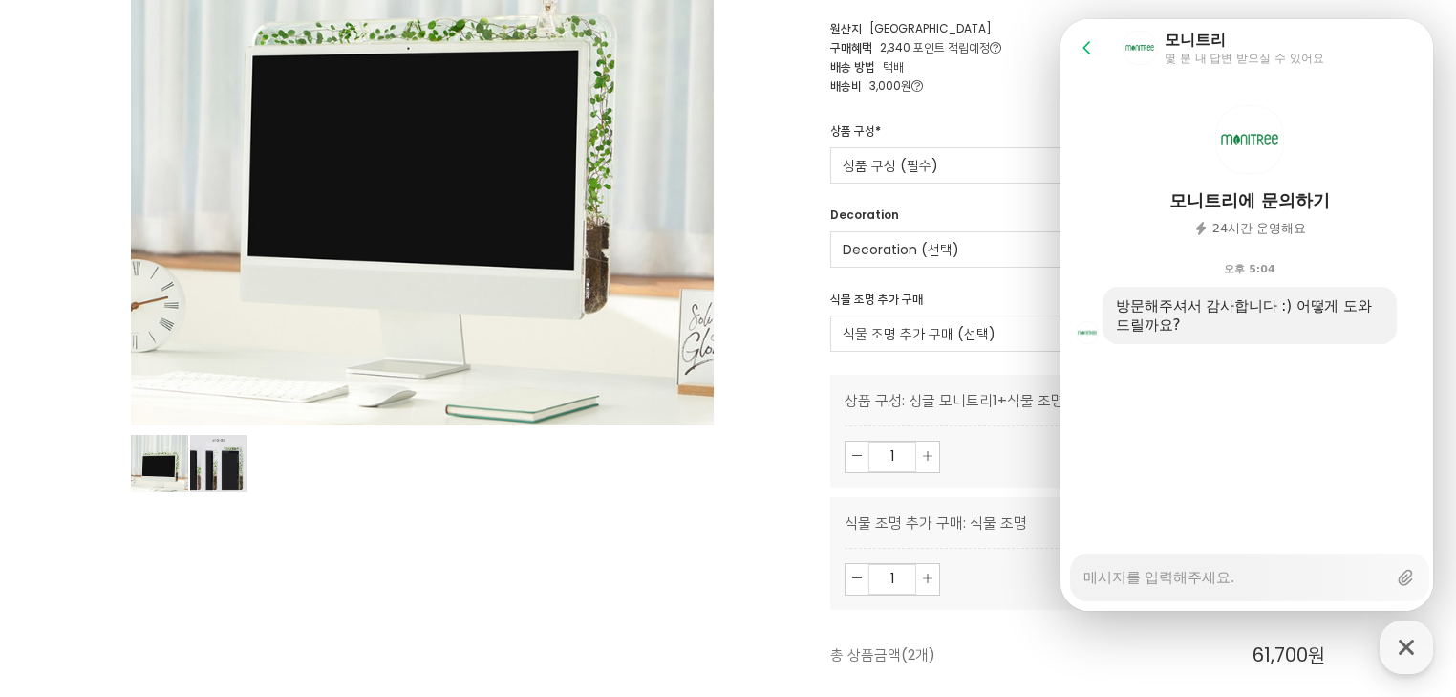
scroll to position [306, 0]
